Goal: Information Seeking & Learning: Learn about a topic

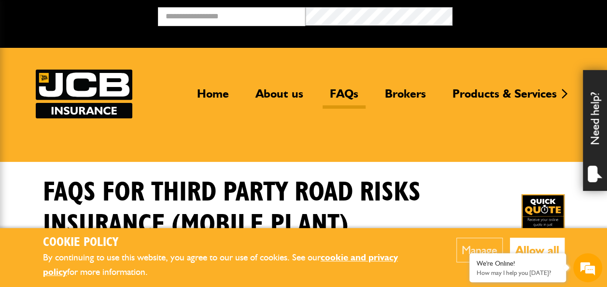
click at [541, 248] on button "Allow all" at bounding box center [537, 249] width 55 height 25
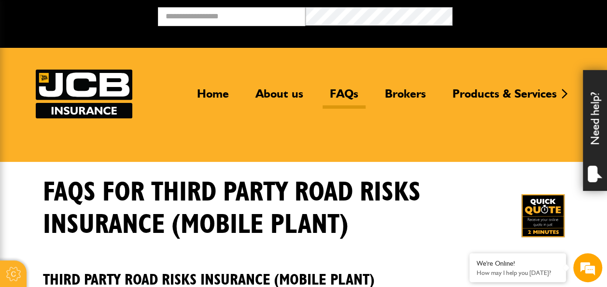
click at [343, 95] on link "FAQs" at bounding box center [343, 97] width 43 height 22
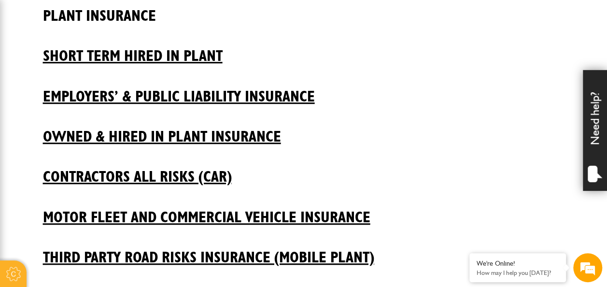
click at [100, 18] on h2 "Plant insurance" at bounding box center [303, 8] width 521 height 33
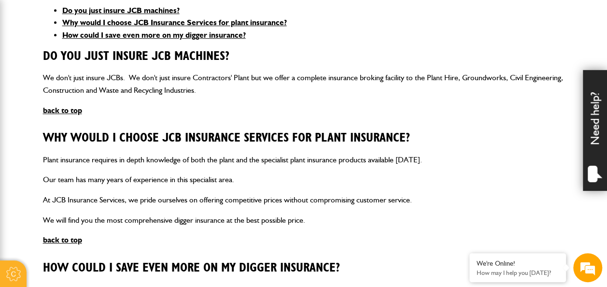
scroll to position [223, 0]
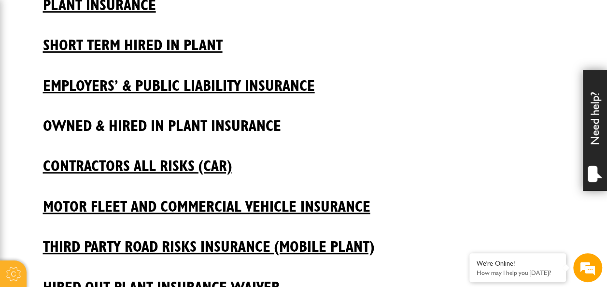
scroll to position [322, 0]
